Goal: Task Accomplishment & Management: Use online tool/utility

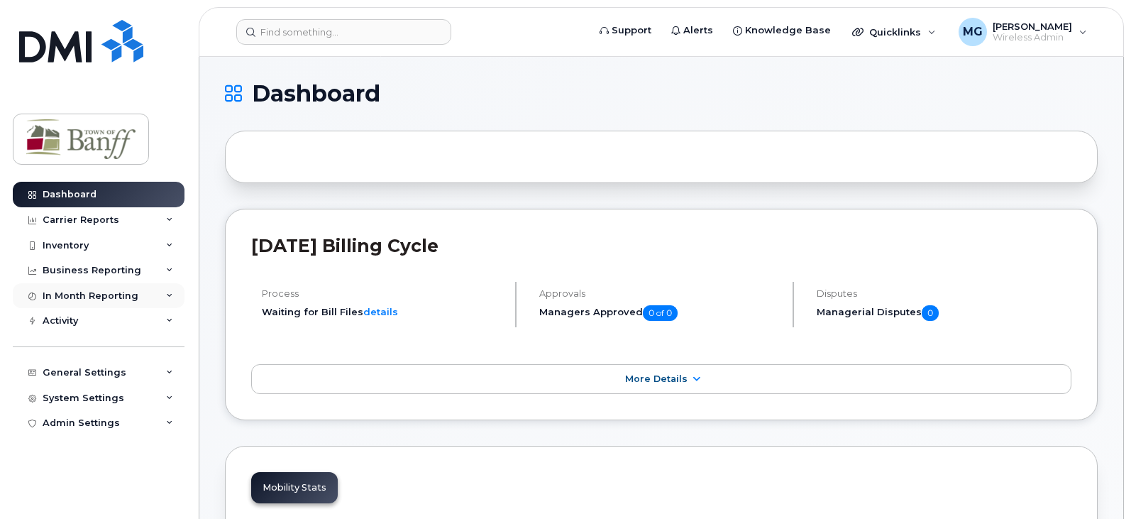
click at [165, 296] on div "In Month Reporting" at bounding box center [99, 296] width 172 height 26
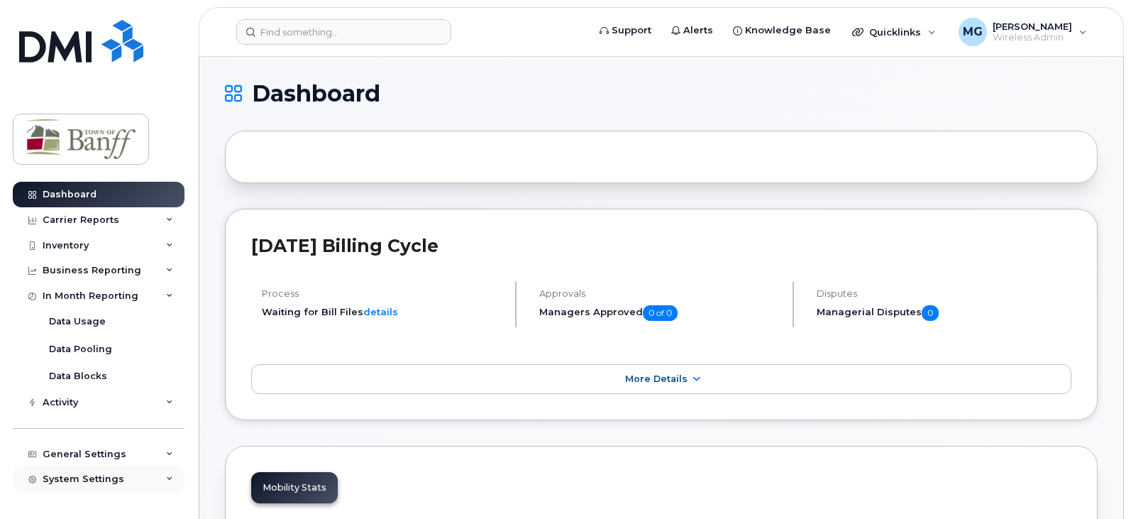
scroll to position [19, 0]
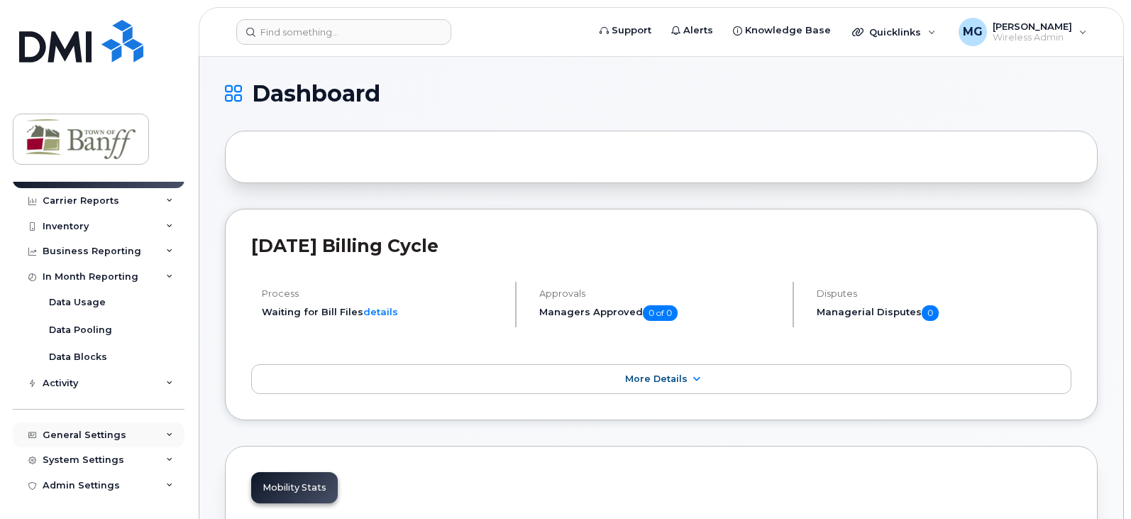
click at [166, 435] on icon at bounding box center [169, 434] width 7 height 7
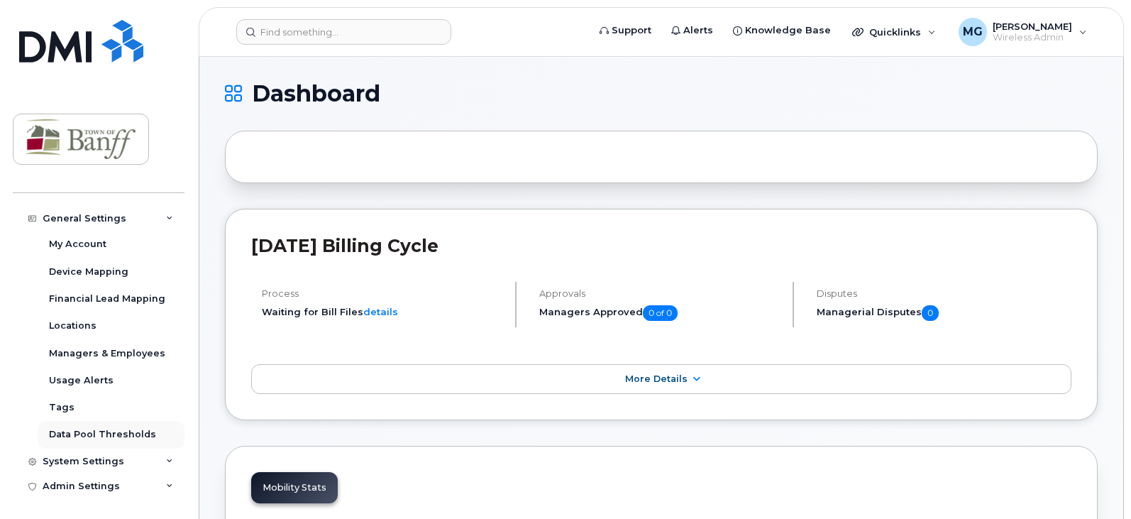
scroll to position [236, 0]
click at [166, 460] on icon at bounding box center [169, 460] width 7 height 7
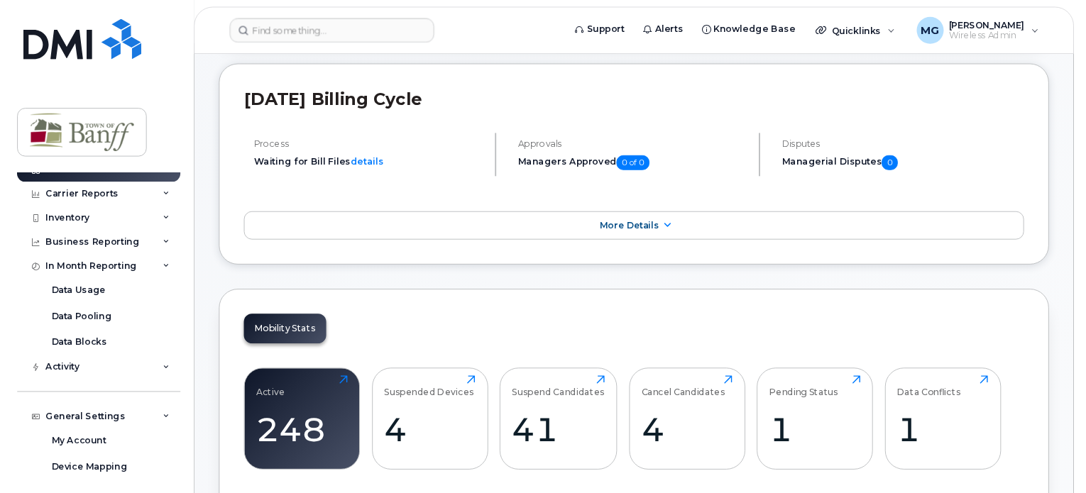
scroll to position [0, 0]
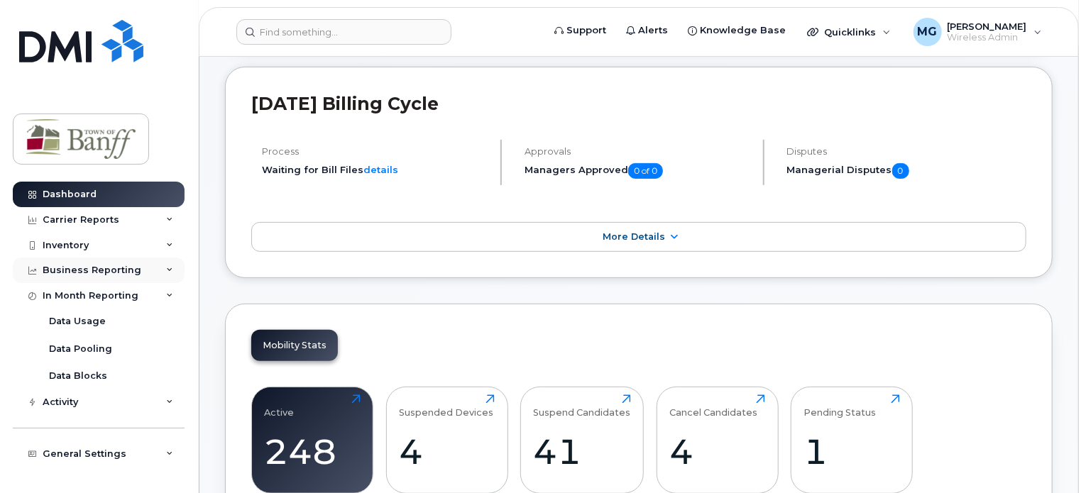
click at [166, 271] on icon at bounding box center [169, 270] width 7 height 7
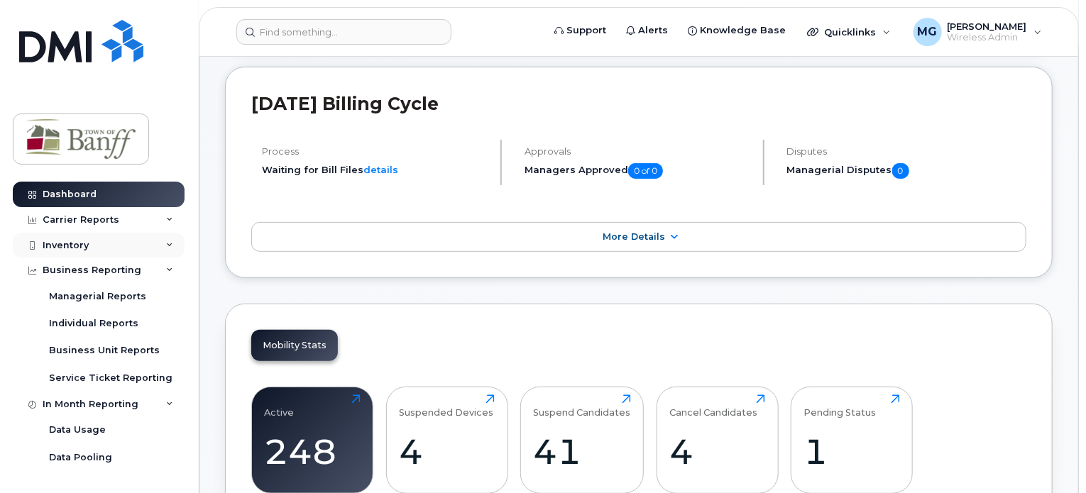
click at [166, 248] on icon at bounding box center [169, 245] width 7 height 7
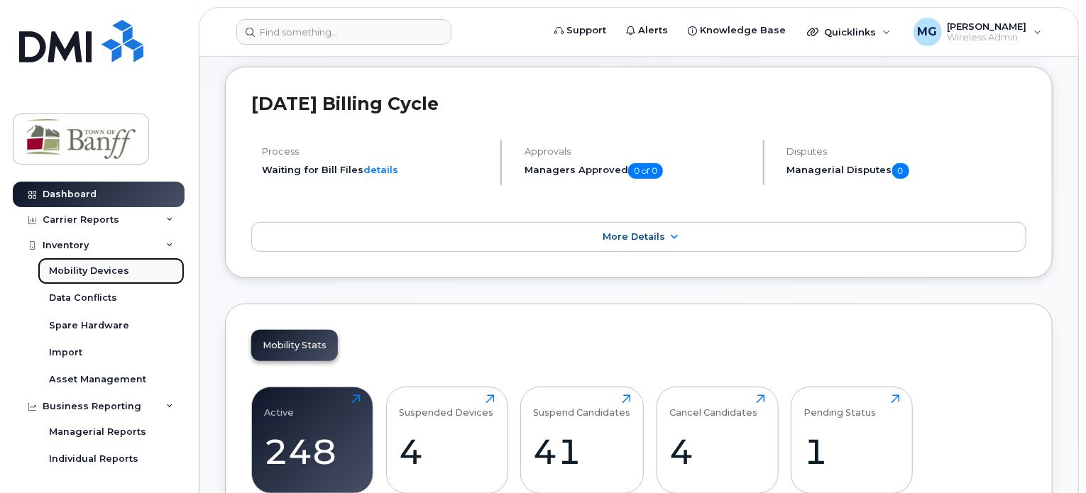
click at [106, 265] on div "Mobility Devices" at bounding box center [89, 271] width 80 height 13
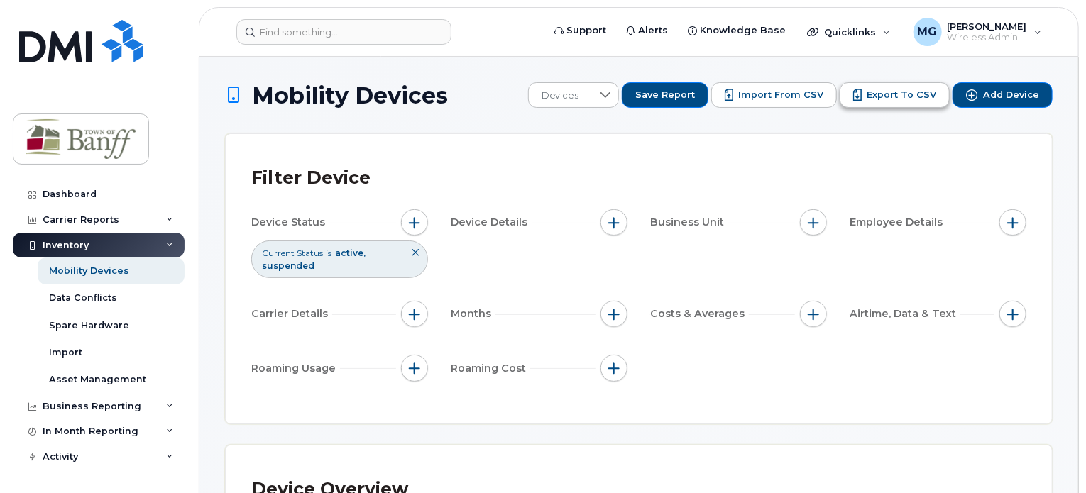
click at [894, 89] on span "Export to CSV" at bounding box center [901, 95] width 70 height 13
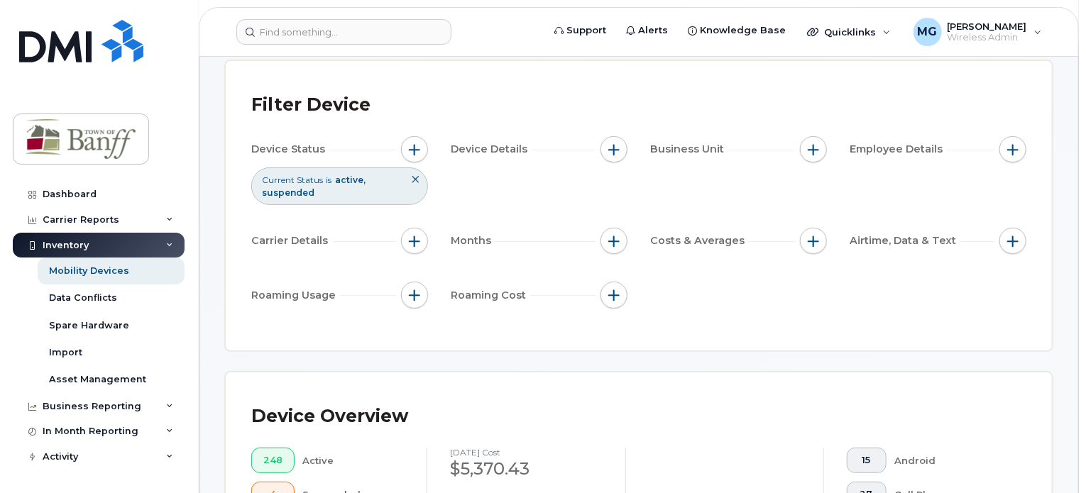
scroll to position [142, 0]
